Goal: Check status: Check status

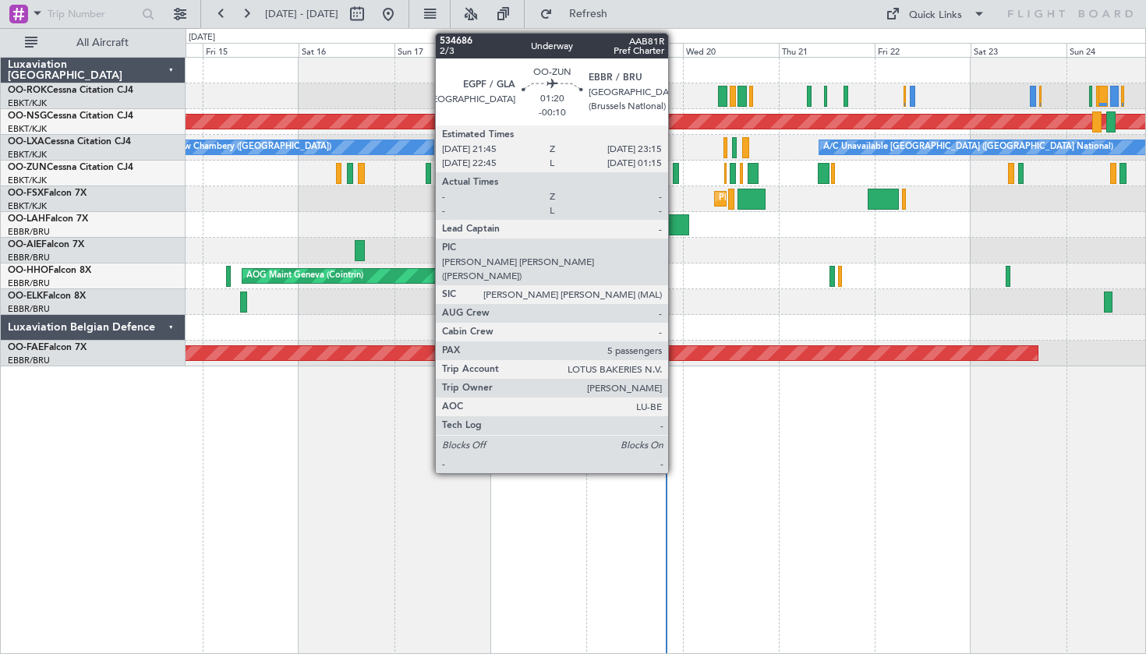
click at [675, 178] on div at bounding box center [676, 173] width 6 height 21
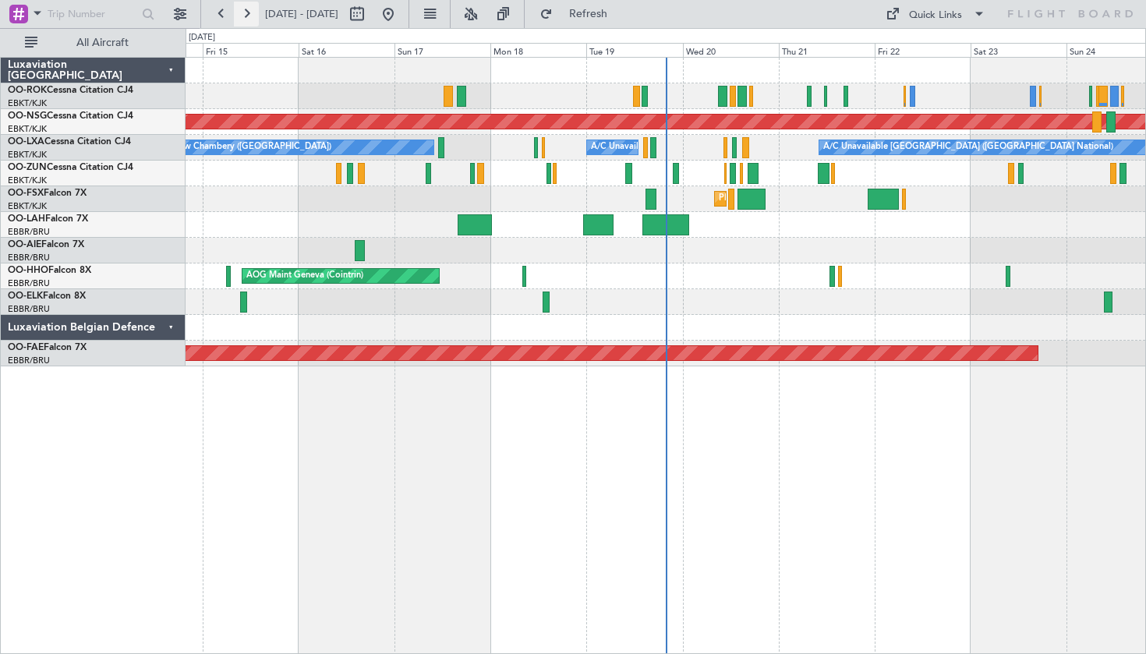
click at [242, 9] on button at bounding box center [246, 14] width 25 height 25
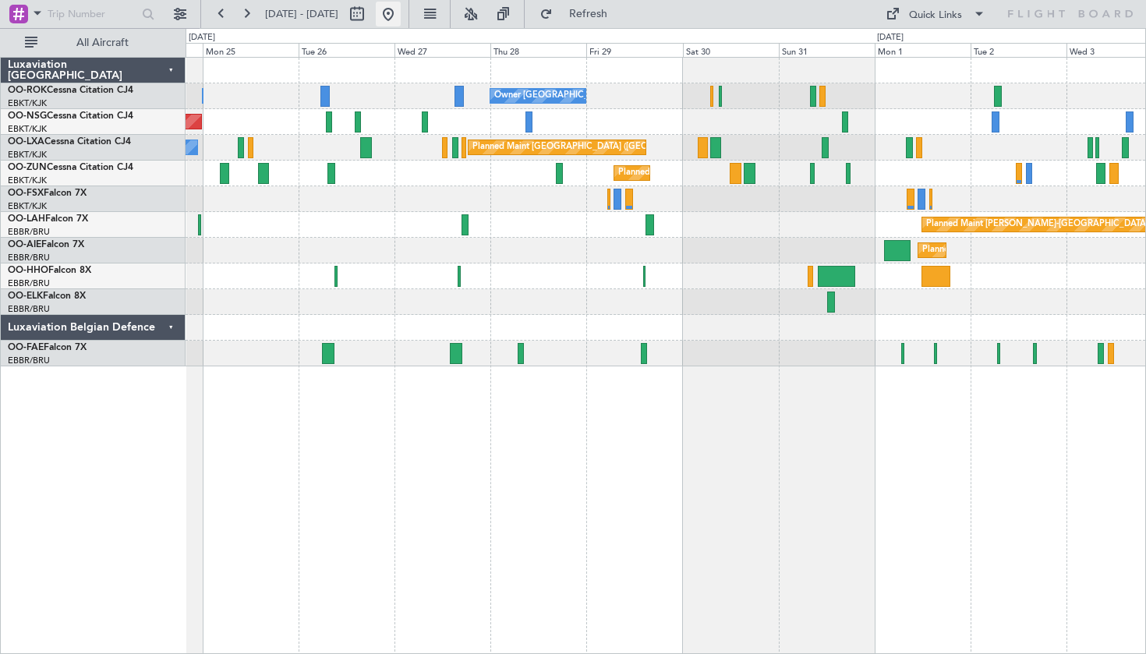
click at [401, 14] on button at bounding box center [388, 14] width 25 height 25
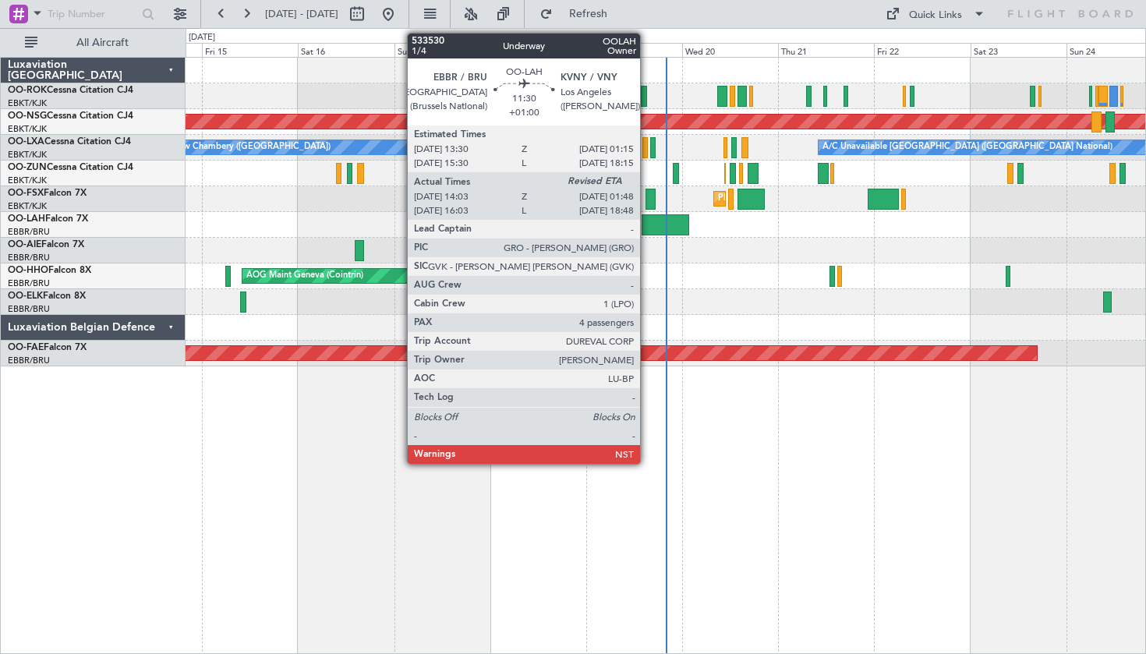
click at [647, 228] on div at bounding box center [665, 224] width 48 height 21
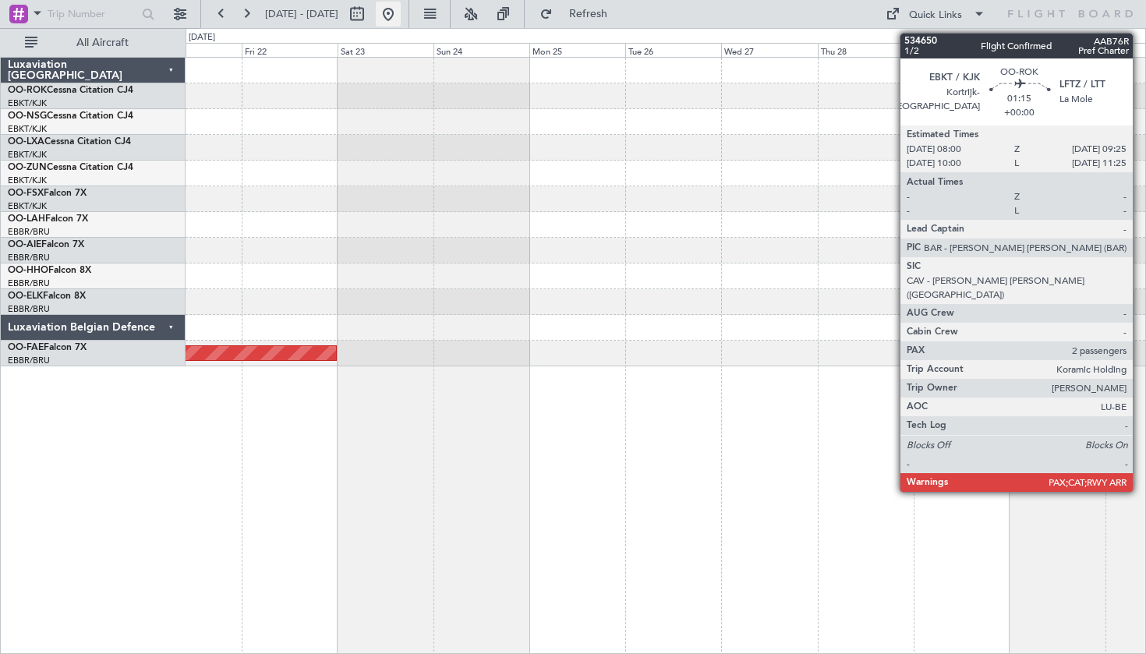
click at [401, 18] on button at bounding box center [388, 14] width 25 height 25
